Goal: Information Seeking & Learning: Learn about a topic

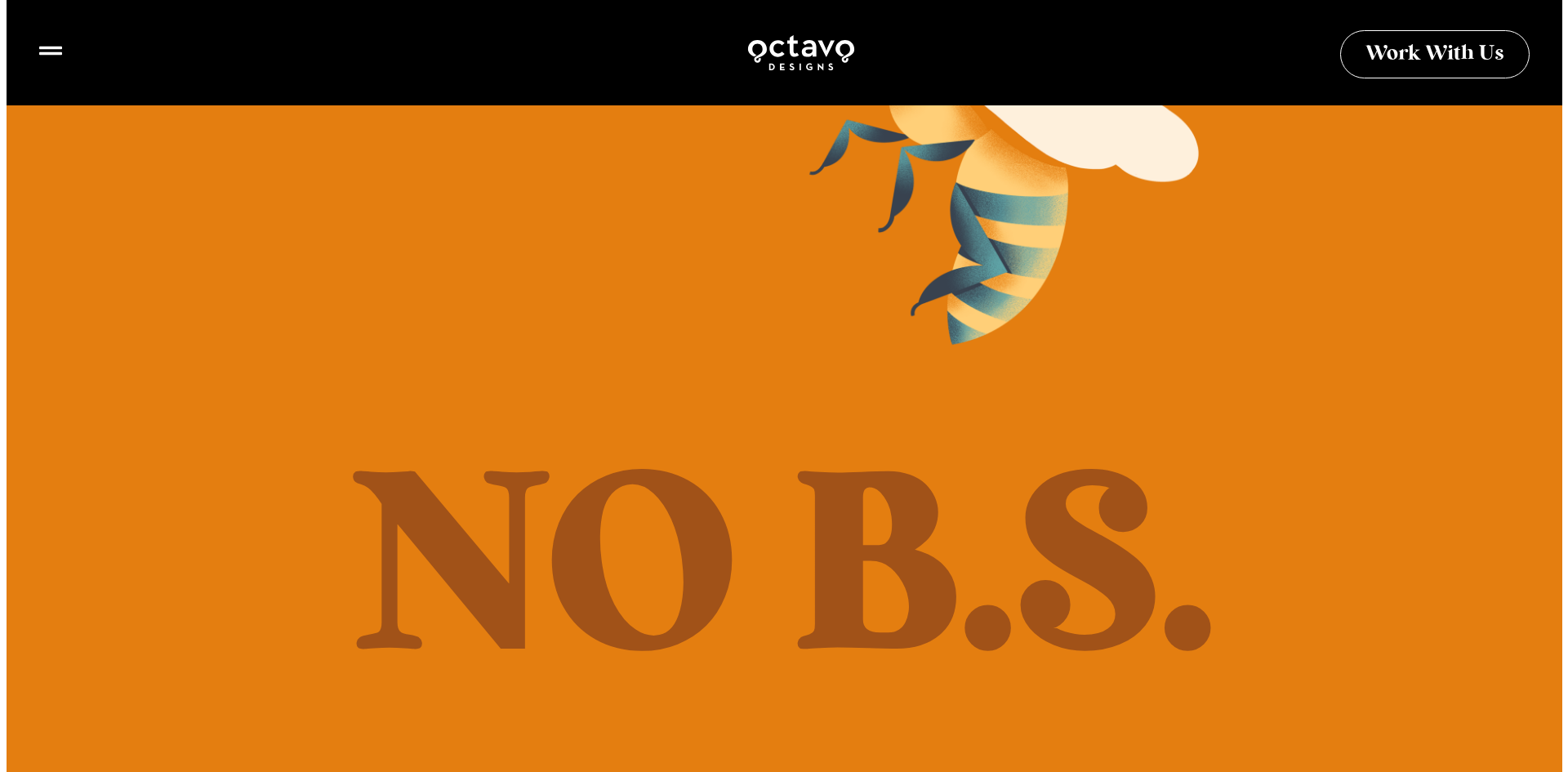
scroll to position [654, 0]
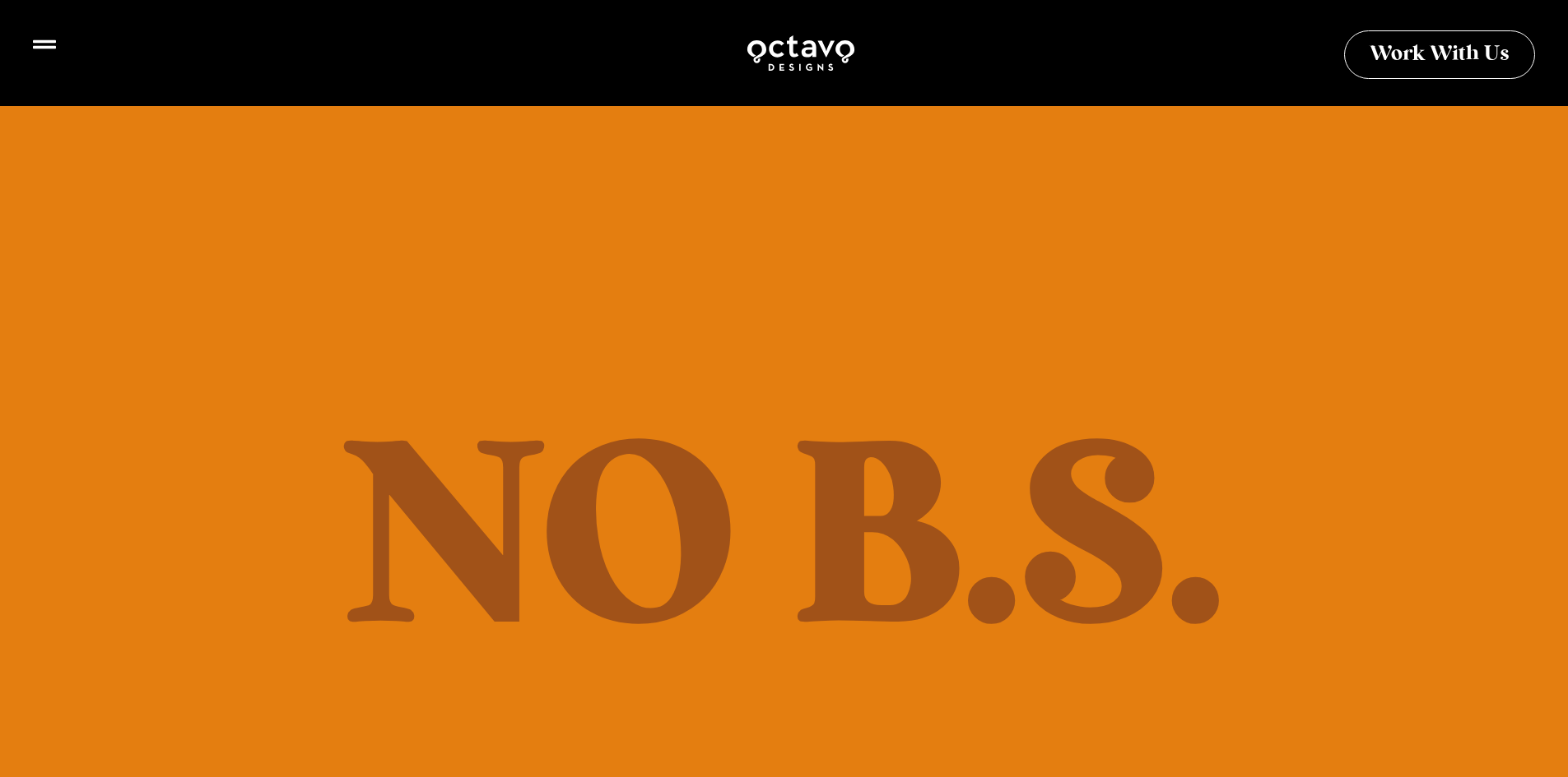
click at [43, 46] on icon at bounding box center [44, 44] width 23 height 23
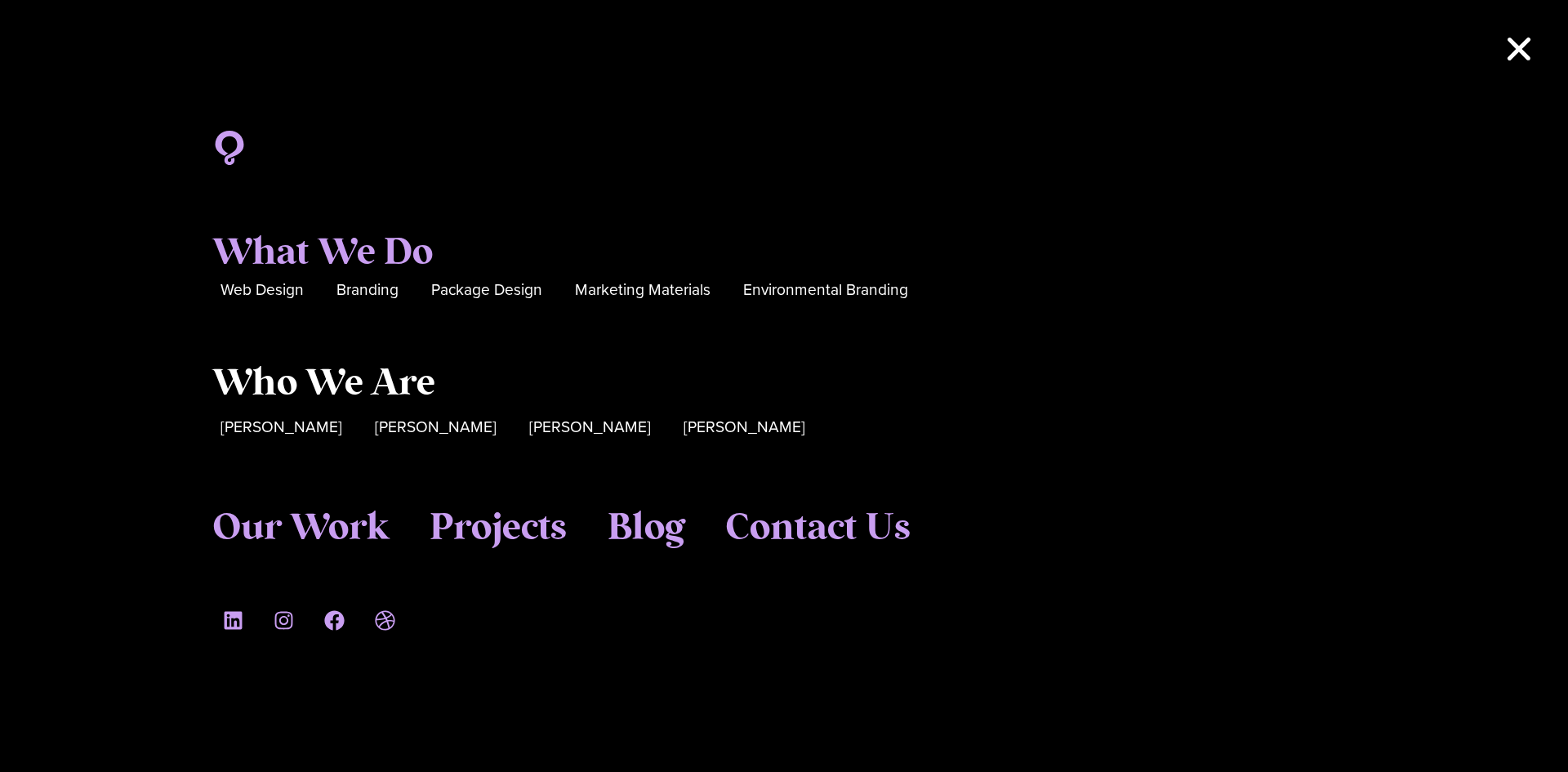
click at [334, 388] on span "Who We Are" at bounding box center [323, 385] width 223 height 44
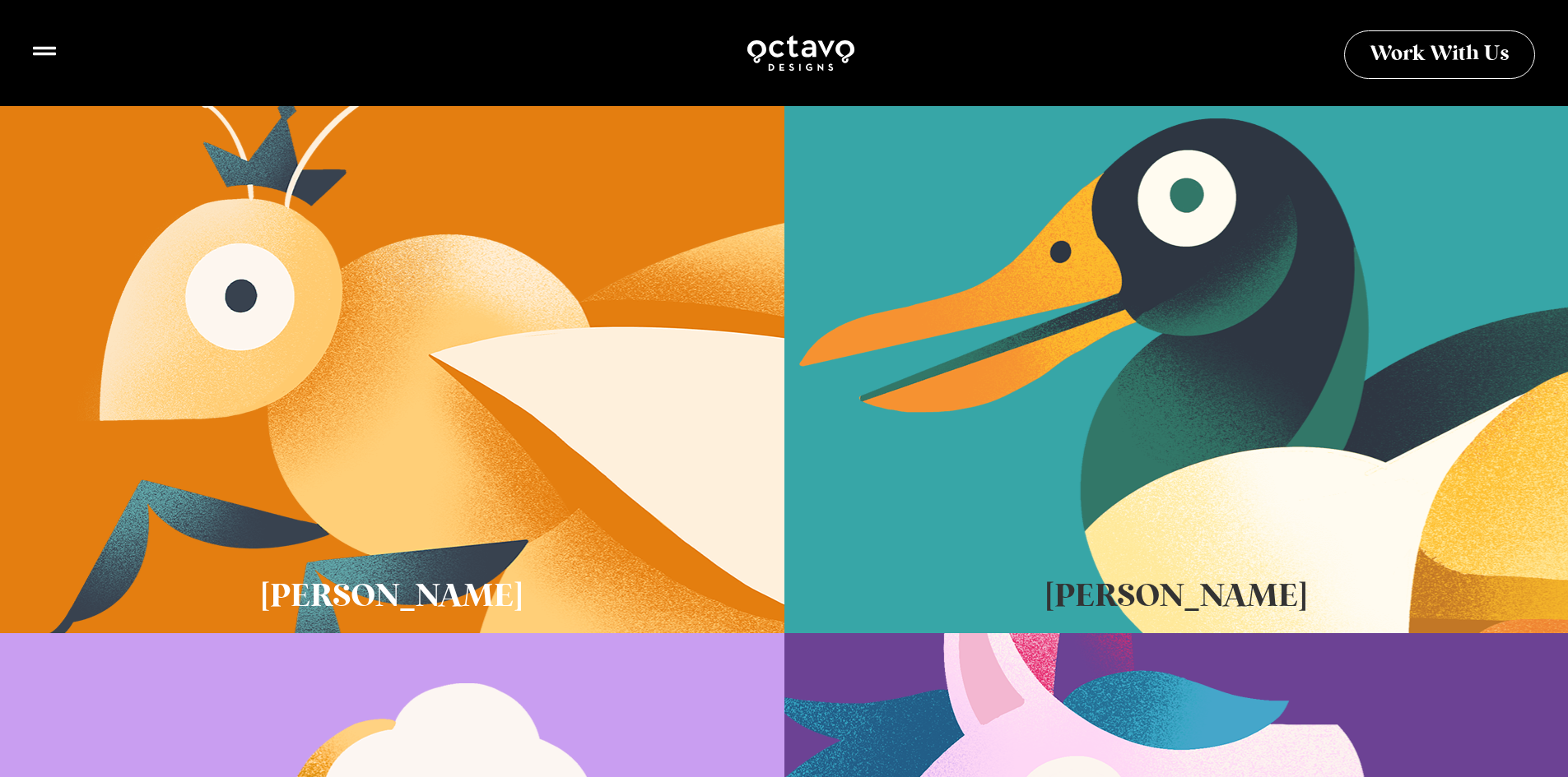
scroll to position [493, 0]
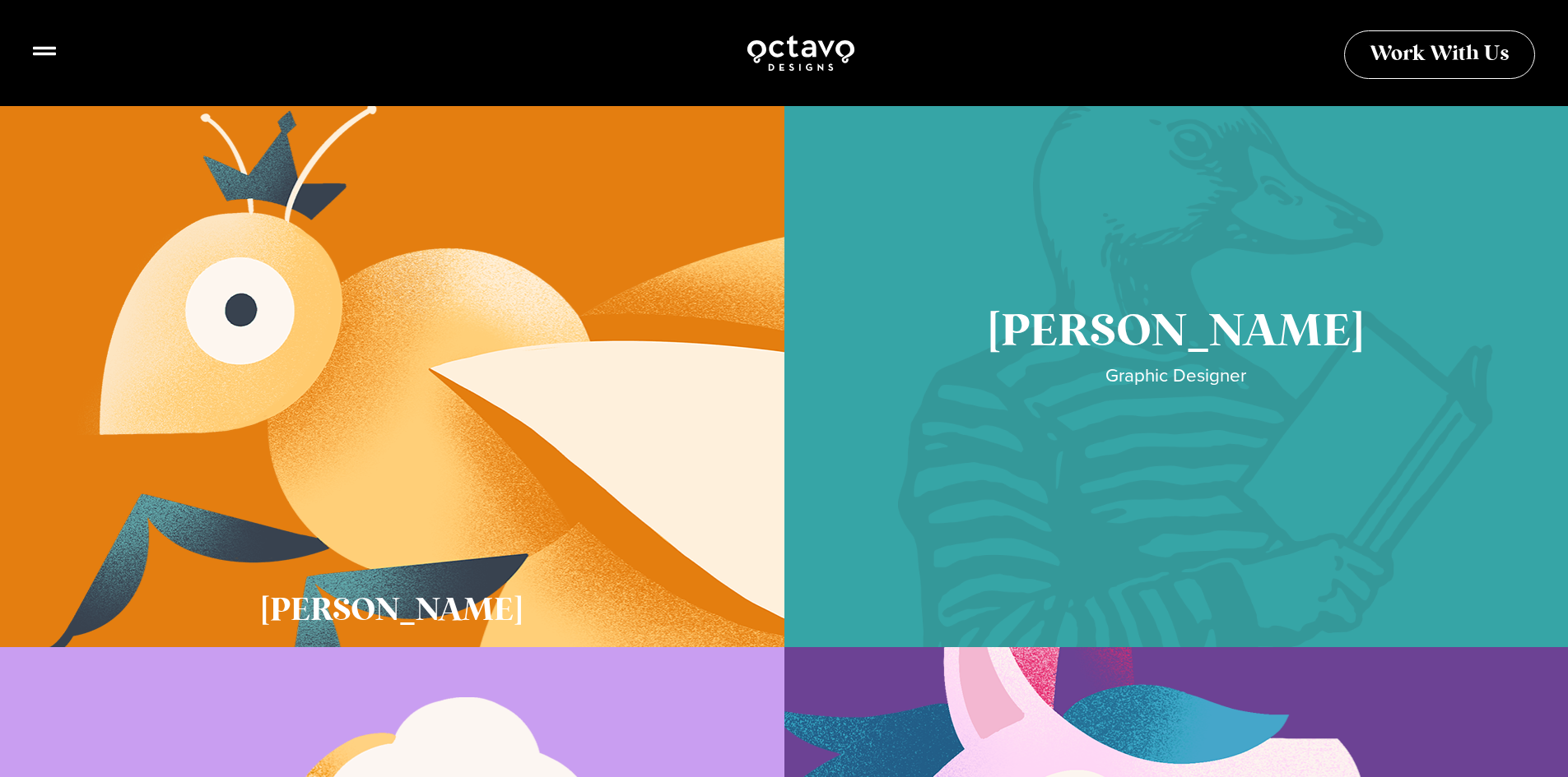
click at [1130, 504] on link "Cory McNamee" at bounding box center [1176, 359] width 784 height 576
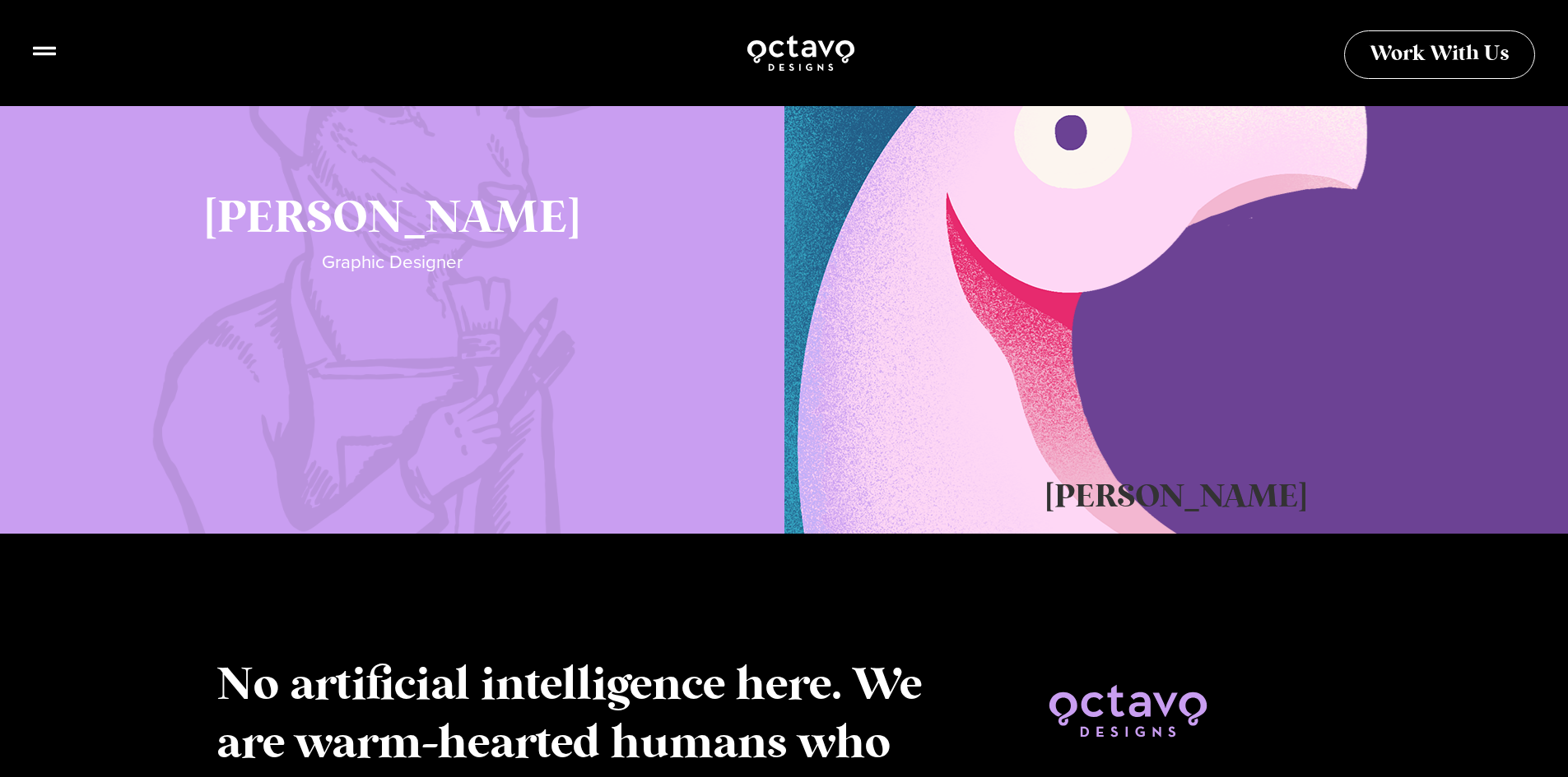
scroll to position [1234, 0]
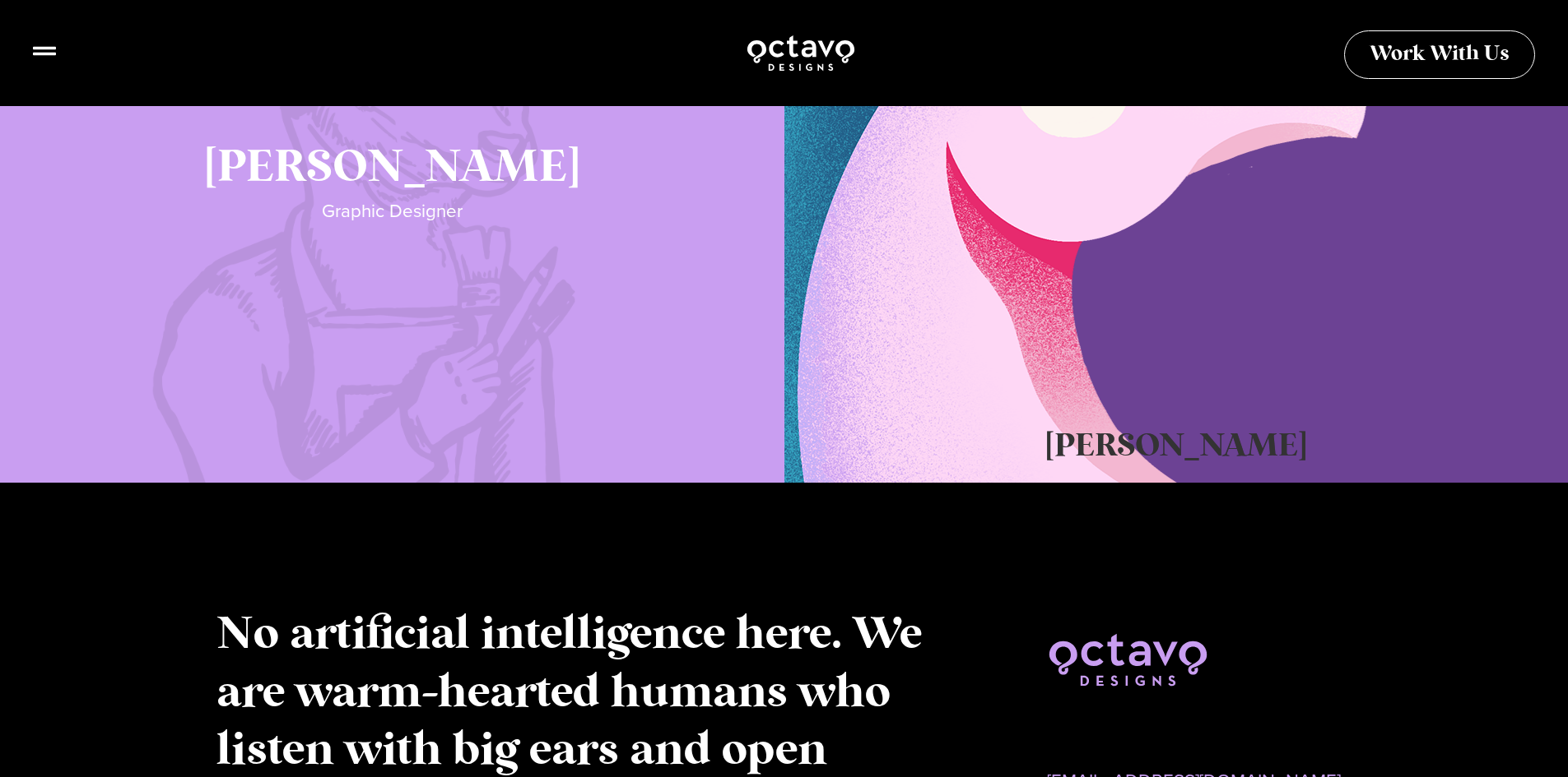
click at [534, 326] on link "Katie Lamb" at bounding box center [392, 194] width 784 height 576
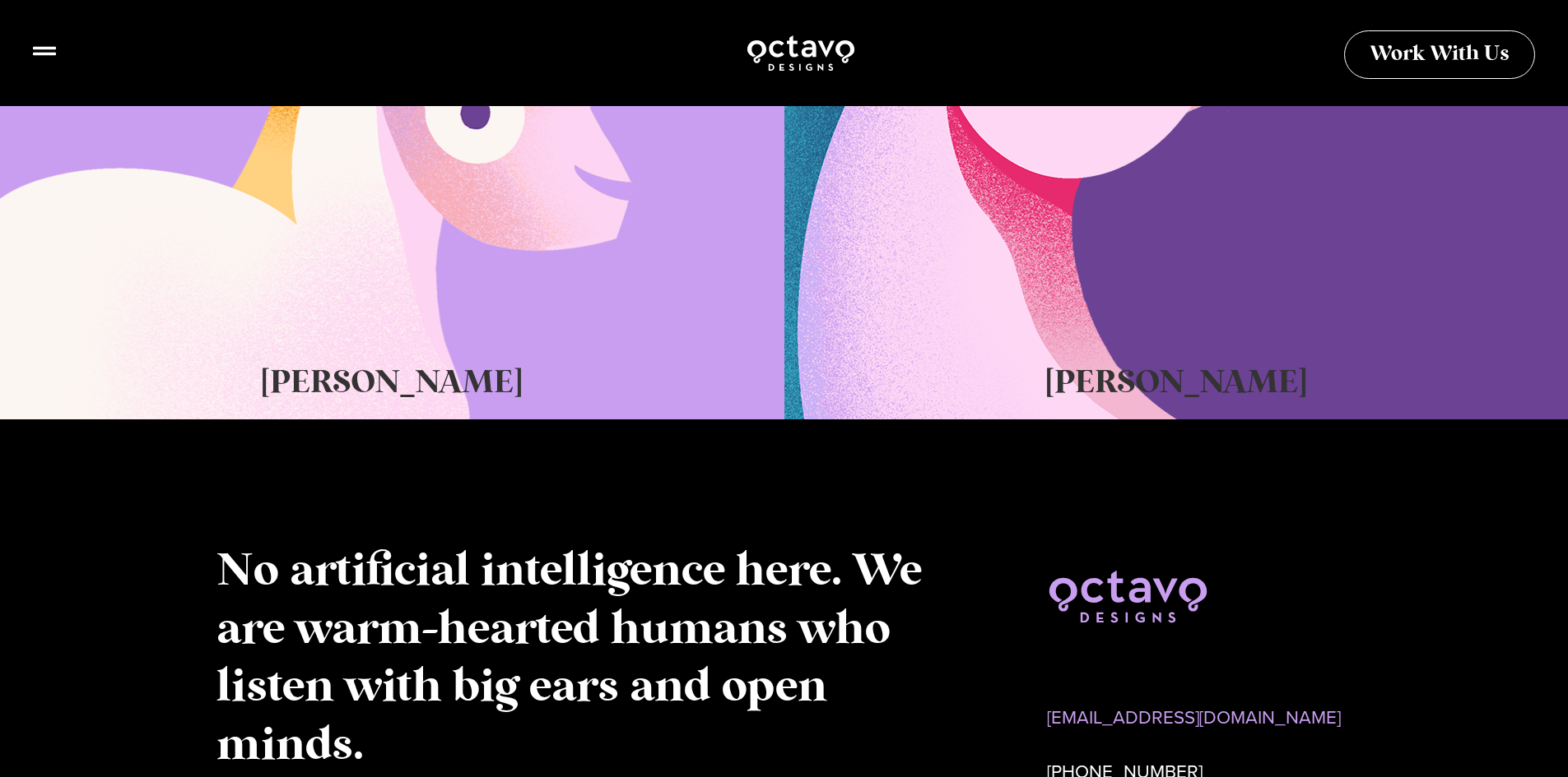
scroll to position [1562, 0]
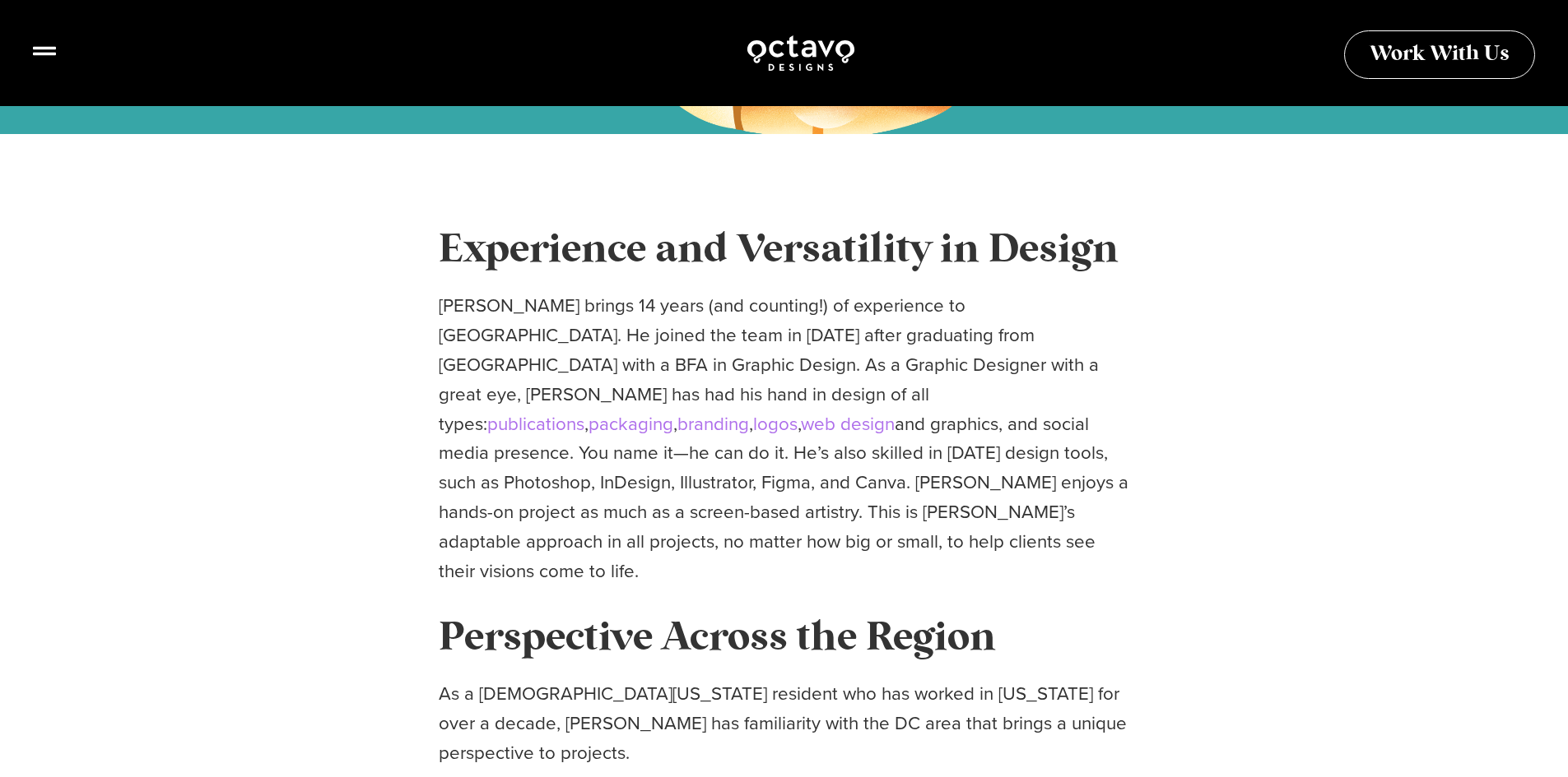
scroll to position [411, 0]
